Goal: Information Seeking & Learning: Learn about a topic

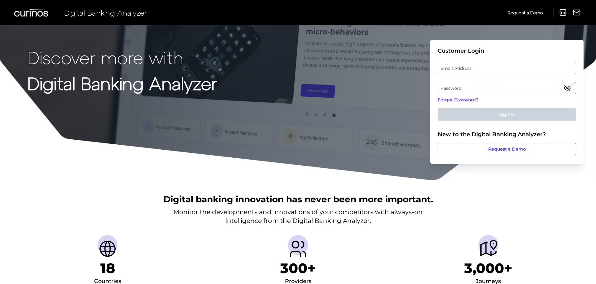
click at [445, 65] on label "Email Address" at bounding box center [507, 67] width 138 height 11
click at [445, 65] on input "email" at bounding box center [507, 68] width 139 height 12
click at [453, 69] on input "Email Address" at bounding box center [507, 68] width 139 height 12
type input "[PERSON_NAME][EMAIL_ADDRESS][PERSON_NAME][DOMAIN_NAME]"
click at [479, 88] on label "Password" at bounding box center [507, 87] width 138 height 11
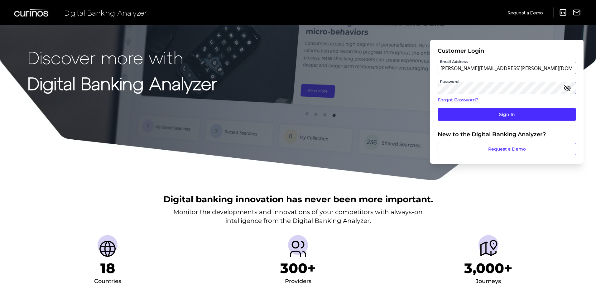
click at [438, 108] on button "Sign In" at bounding box center [507, 114] width 139 height 12
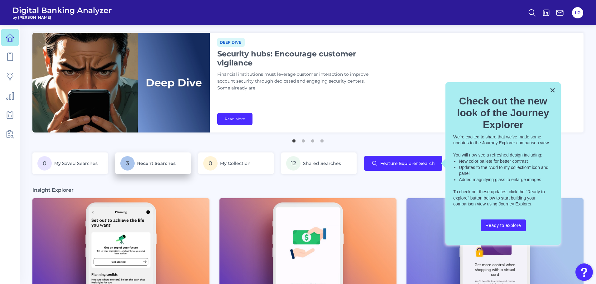
click at [165, 166] on p "3 Recent Searches" at bounding box center [153, 163] width 66 height 14
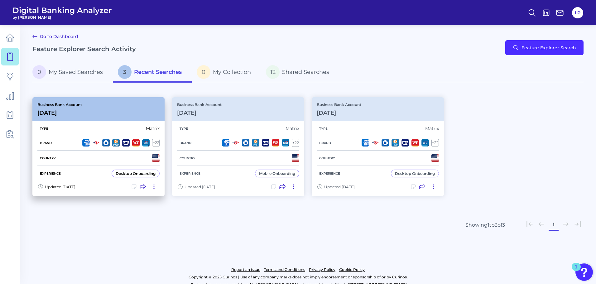
click at [106, 102] on div "Business Bank Account [DATE][FINANCIAL_ID]" at bounding box center [98, 109] width 132 height 24
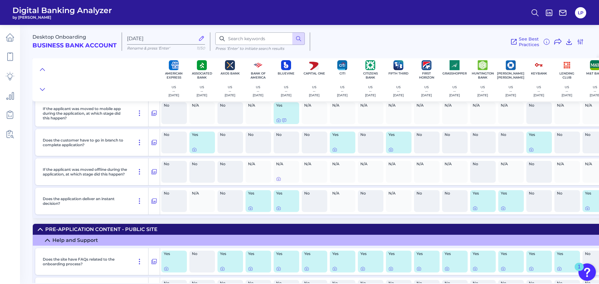
scroll to position [187, 0]
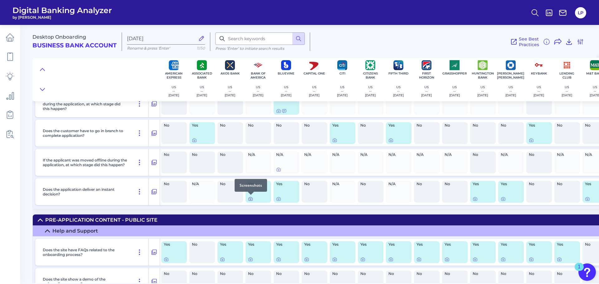
click at [249, 199] on icon at bounding box center [250, 199] width 5 height 5
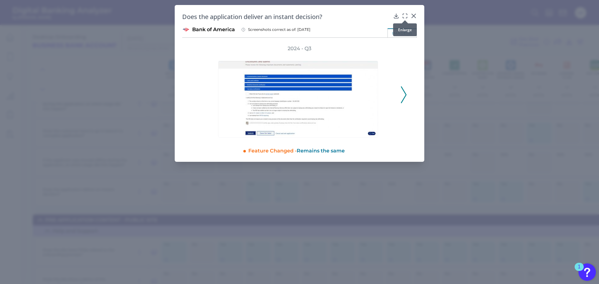
click at [407, 15] on icon at bounding box center [405, 16] width 6 height 6
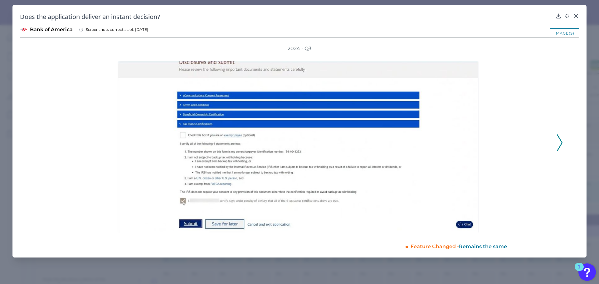
click at [558, 144] on icon at bounding box center [560, 142] width 6 height 17
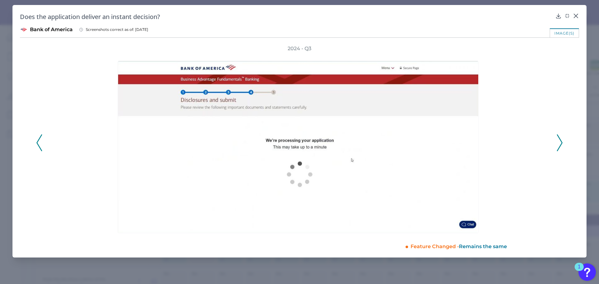
click at [560, 143] on icon at bounding box center [560, 142] width 6 height 17
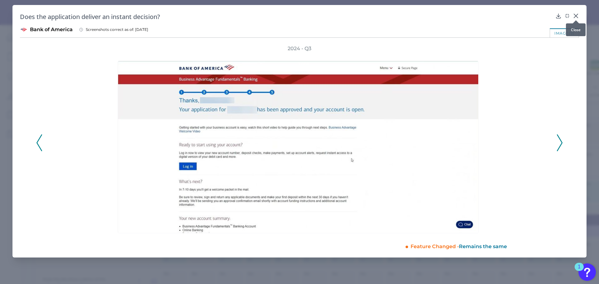
click at [576, 14] on icon at bounding box center [576, 16] width 6 height 6
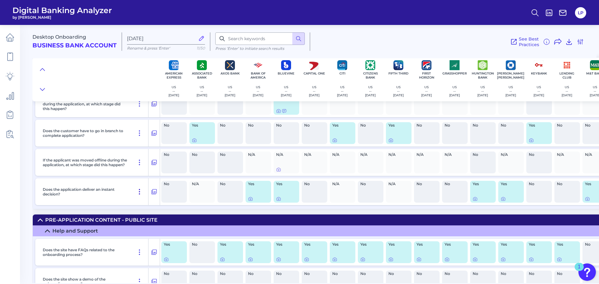
click at [138, 191] on icon at bounding box center [139, 191] width 7 height 7
click at [102, 189] on p "Does the application deliver an instant decision?" at bounding box center [85, 191] width 85 height 9
click at [93, 191] on p "Does the application deliver an instant decision?" at bounding box center [85, 191] width 85 height 9
click at [86, 190] on p "Does the application deliver an instant decision?" at bounding box center [85, 191] width 85 height 9
click at [154, 191] on icon at bounding box center [154, 191] width 6 height 7
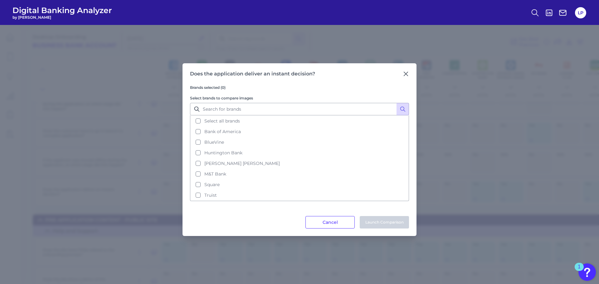
click at [410, 75] on div "Does the application deliver an instant decision? Brands selected (0) Select br…" at bounding box center [299, 149] width 234 height 173
click at [408, 75] on icon at bounding box center [406, 74] width 6 height 6
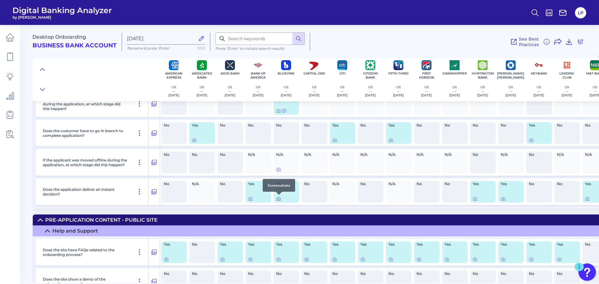
click at [277, 200] on icon at bounding box center [279, 198] width 4 height 3
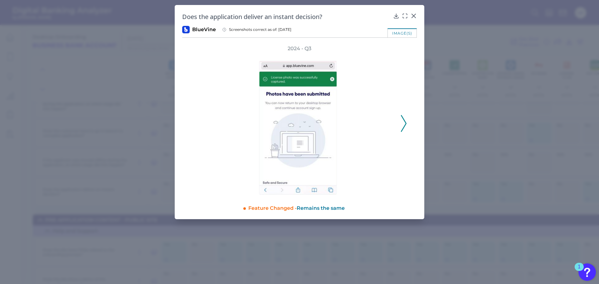
click at [402, 123] on icon at bounding box center [404, 123] width 6 height 17
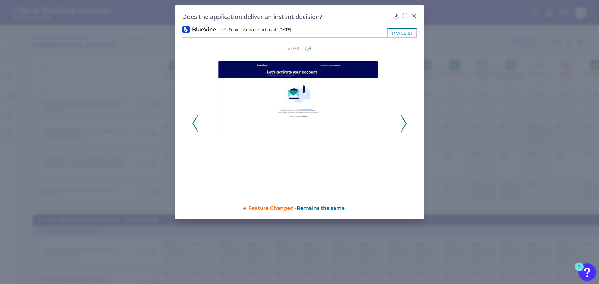
click at [405, 123] on icon at bounding box center [404, 123] width 6 height 17
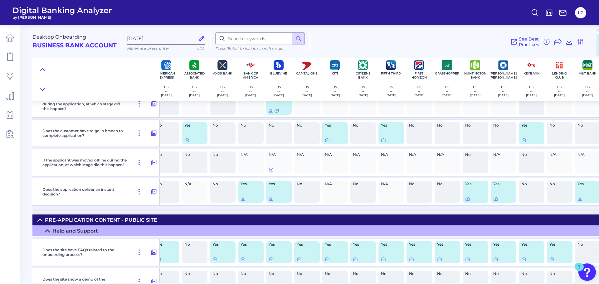
scroll to position [187, 6]
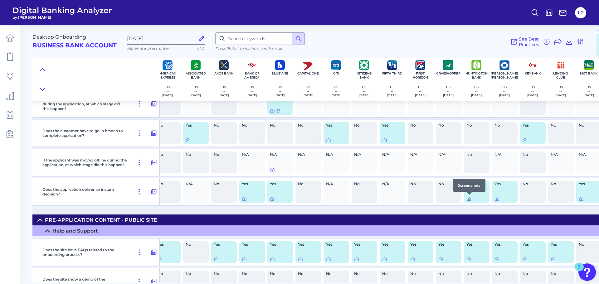
click at [468, 198] on icon at bounding box center [468, 199] width 5 height 5
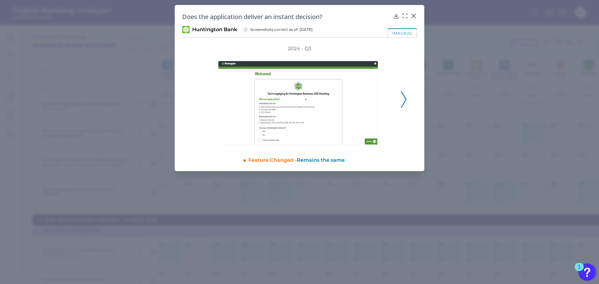
click at [405, 99] on icon at bounding box center [404, 99] width 6 height 17
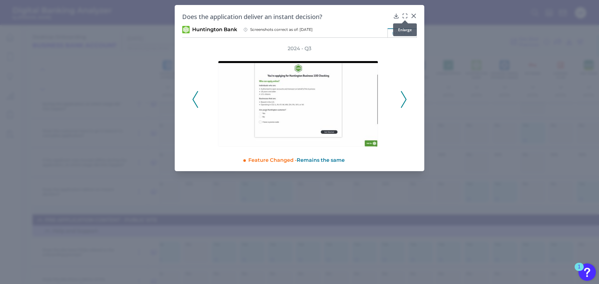
click at [406, 15] on icon at bounding box center [405, 16] width 6 height 6
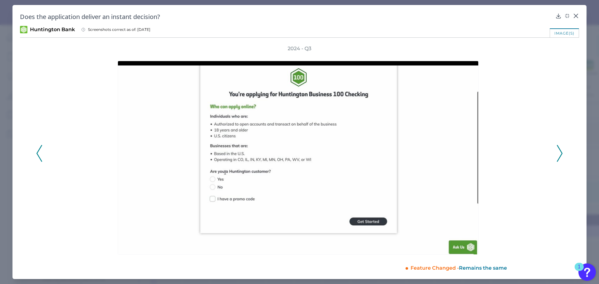
click at [559, 154] on icon at bounding box center [560, 153] width 6 height 17
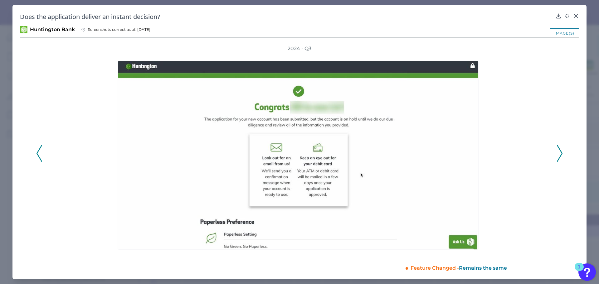
click at [559, 154] on icon at bounding box center [560, 153] width 6 height 17
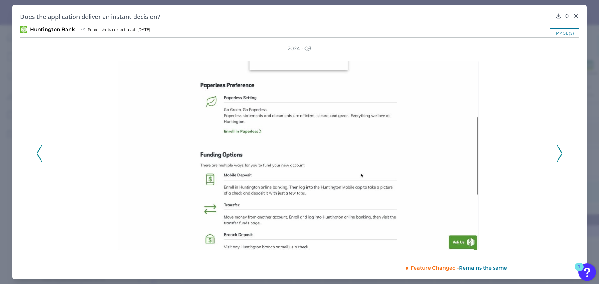
click at [559, 154] on icon at bounding box center [560, 153] width 6 height 17
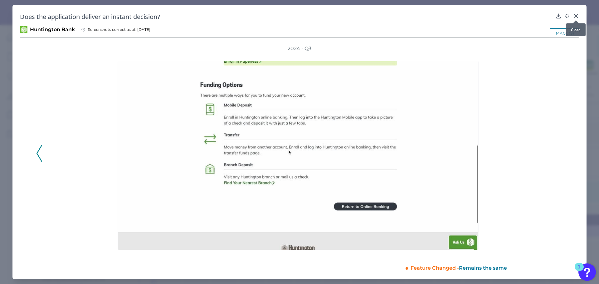
click at [578, 16] on icon at bounding box center [576, 16] width 6 height 6
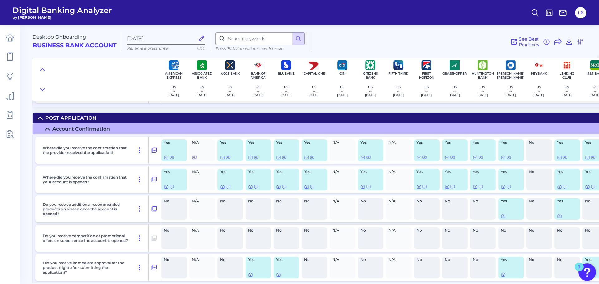
scroll to position [5272, 0]
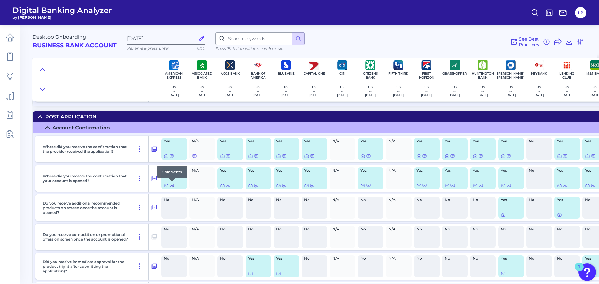
click at [172, 186] on icon at bounding box center [171, 185] width 5 height 5
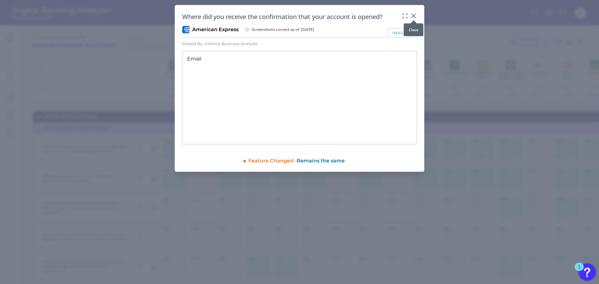
click at [414, 15] on icon at bounding box center [414, 16] width 6 height 6
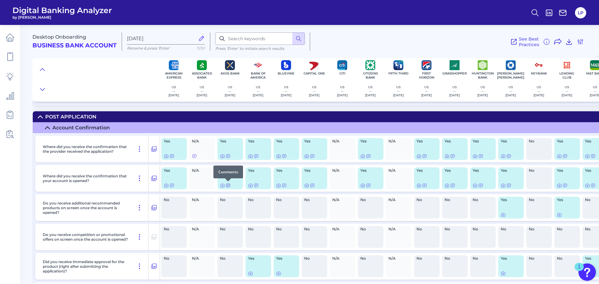
click at [229, 186] on icon at bounding box center [228, 185] width 5 height 5
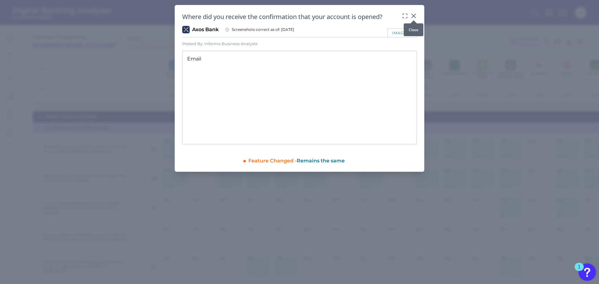
click at [414, 15] on icon at bounding box center [414, 16] width 4 height 4
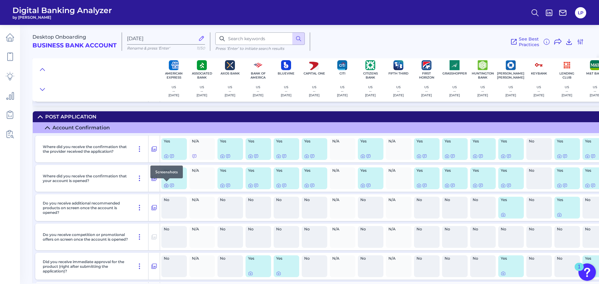
click at [167, 186] on icon at bounding box center [166, 185] width 5 height 5
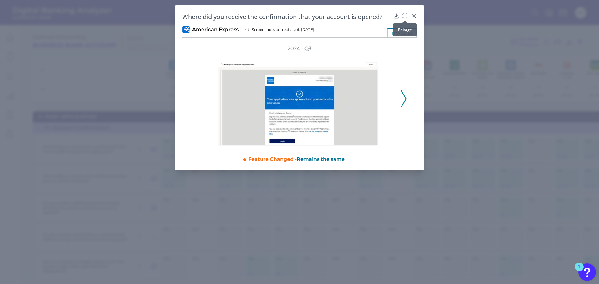
click at [407, 17] on icon at bounding box center [405, 16] width 6 height 6
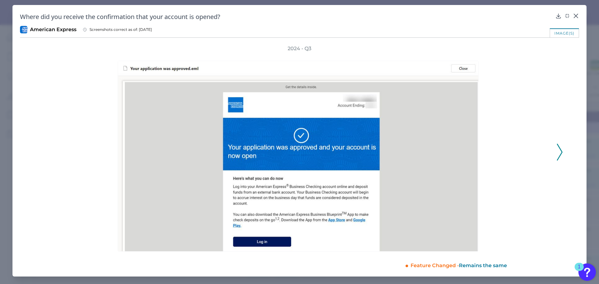
click at [559, 154] on icon at bounding box center [560, 152] width 6 height 17
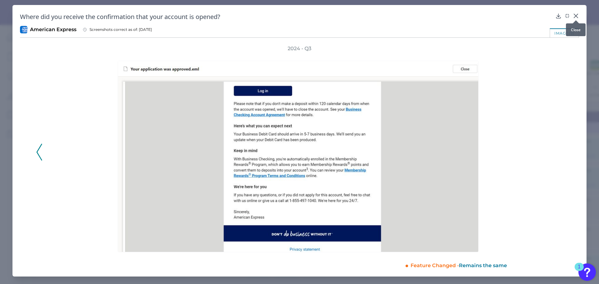
click at [576, 16] on icon at bounding box center [576, 16] width 4 height 4
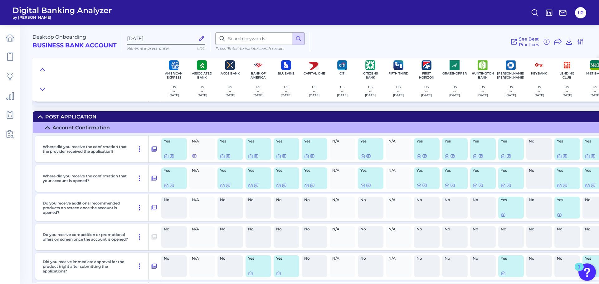
scroll to position [5303, 0]
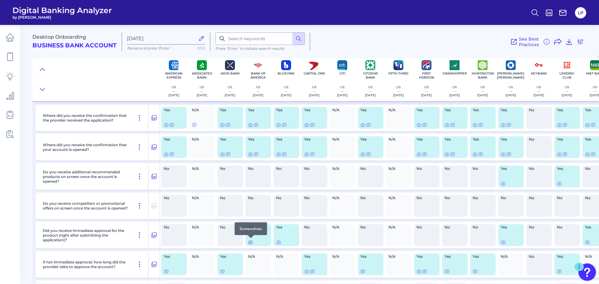
click at [250, 242] on icon at bounding box center [250, 242] width 1 height 1
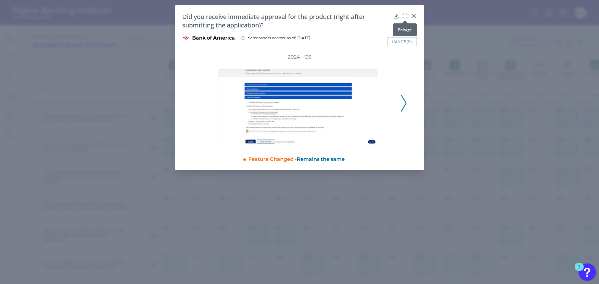
click at [404, 15] on icon at bounding box center [405, 16] width 6 height 6
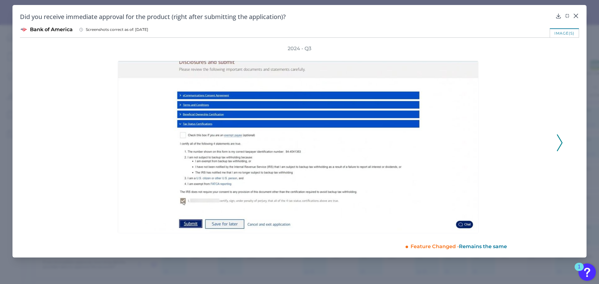
click at [559, 146] on icon at bounding box center [560, 142] width 6 height 17
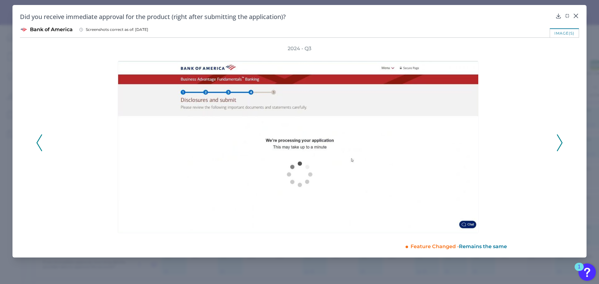
click at [560, 144] on icon at bounding box center [560, 142] width 6 height 17
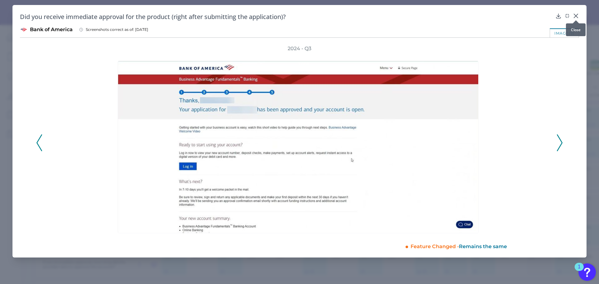
click at [576, 14] on icon at bounding box center [576, 16] width 6 height 6
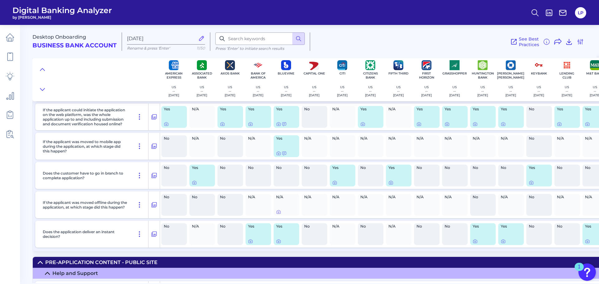
scroll to position [187, 0]
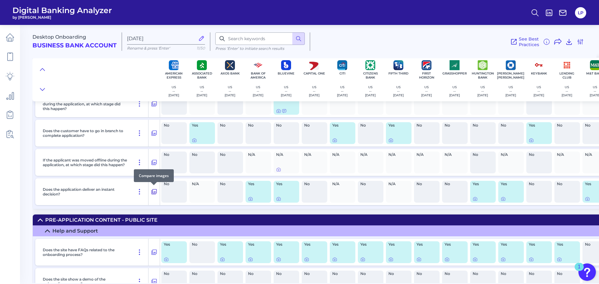
click at [153, 191] on icon at bounding box center [154, 191] width 6 height 7
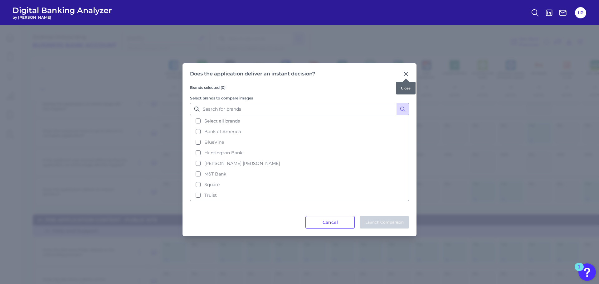
click at [406, 74] on icon at bounding box center [406, 74] width 4 height 4
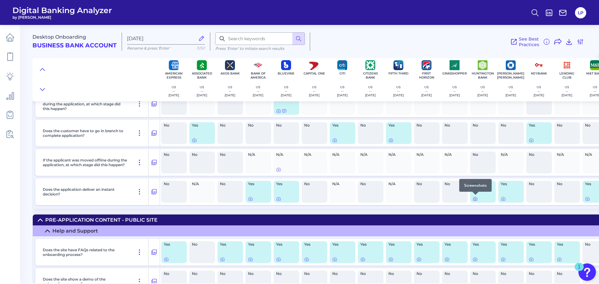
click at [474, 199] on icon at bounding box center [475, 199] width 5 height 5
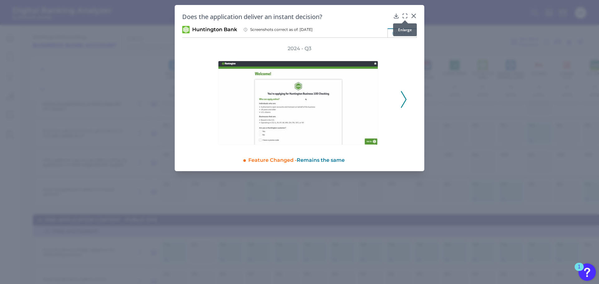
click at [403, 15] on icon at bounding box center [405, 16] width 6 height 6
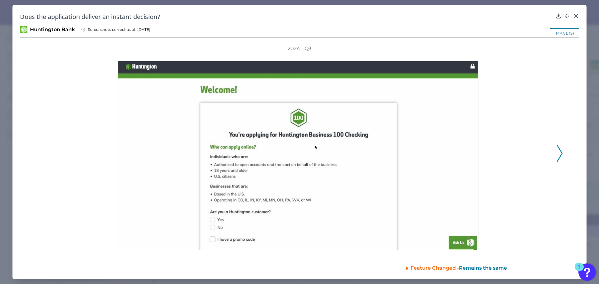
click at [564, 152] on div "2024 - Q3" at bounding box center [299, 150] width 559 height 210
click at [562, 153] on icon at bounding box center [560, 153] width 6 height 17
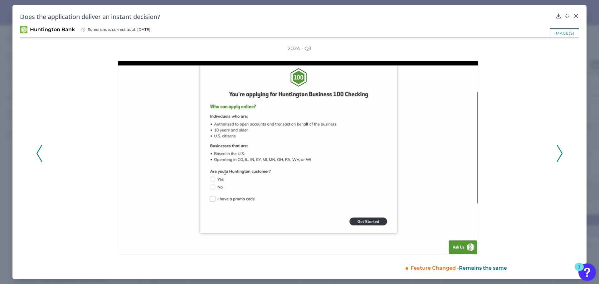
click at [562, 153] on icon at bounding box center [560, 153] width 6 height 17
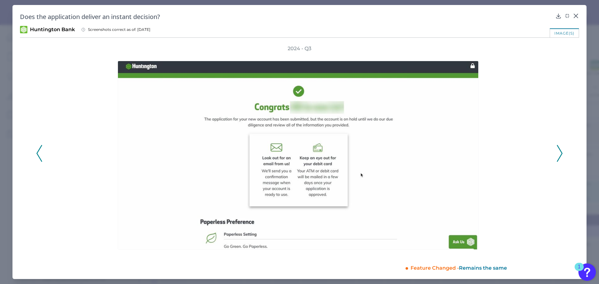
click at [562, 153] on icon at bounding box center [560, 153] width 6 height 17
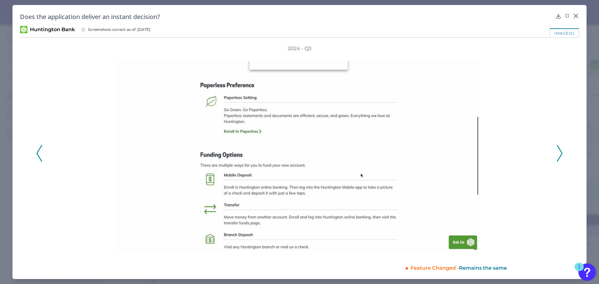
click at [562, 153] on icon at bounding box center [560, 153] width 6 height 17
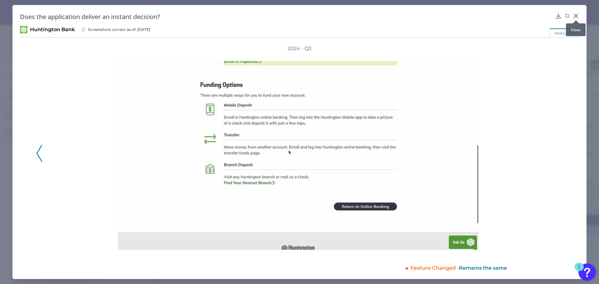
click at [576, 16] on icon at bounding box center [576, 16] width 4 height 4
